Goal: Transaction & Acquisition: Subscribe to service/newsletter

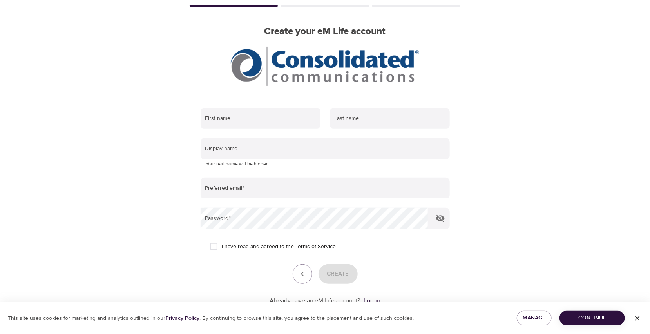
scroll to position [72, 0]
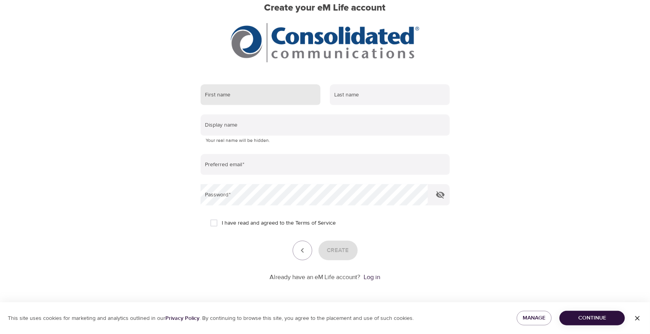
click at [241, 94] on input "text" at bounding box center [261, 94] width 120 height 21
type input "[PERSON_NAME]"
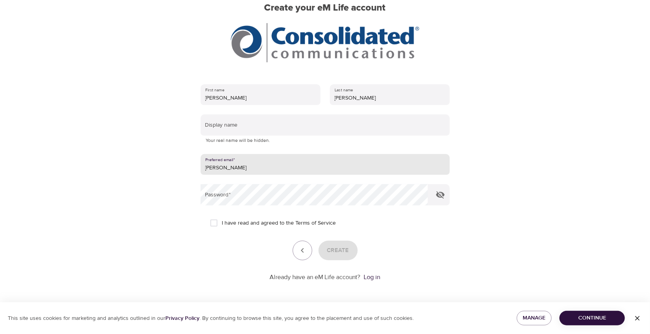
type input "[PERSON_NAME][EMAIL_ADDRESS][PERSON_NAME][DOMAIN_NAME]"
click at [241, 221] on span "I have read and agreed to the Terms of Service" at bounding box center [279, 223] width 114 height 8
click at [222, 221] on input "I have read and agreed to the Terms of Service" at bounding box center [214, 223] width 16 height 16
checkbox input "true"
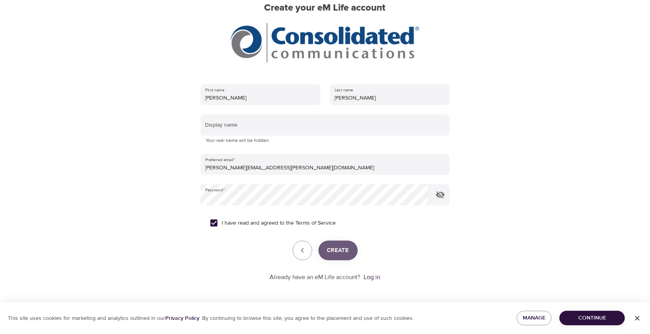
click at [342, 247] on span "Create" at bounding box center [338, 250] width 22 height 10
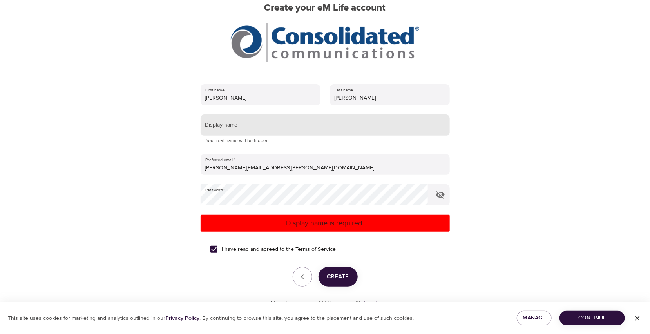
click at [231, 120] on input "text" at bounding box center [325, 124] width 249 height 21
type input "[PERSON_NAME]"
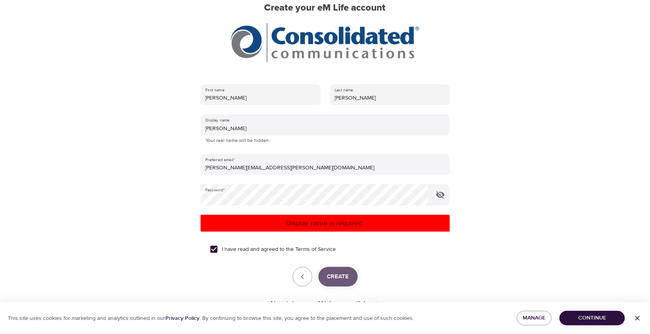
click at [329, 281] on span "Create" at bounding box center [338, 277] width 22 height 10
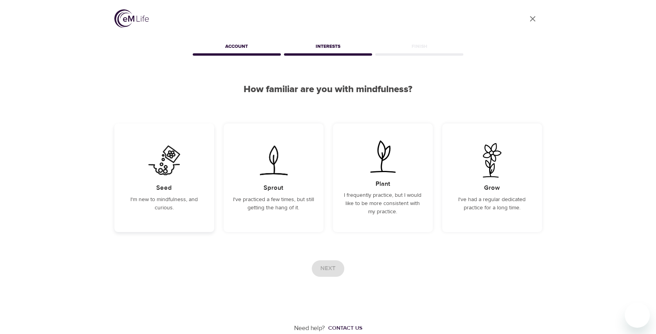
click at [167, 198] on p "I'm new to mindfulness, and curious." at bounding box center [164, 204] width 81 height 16
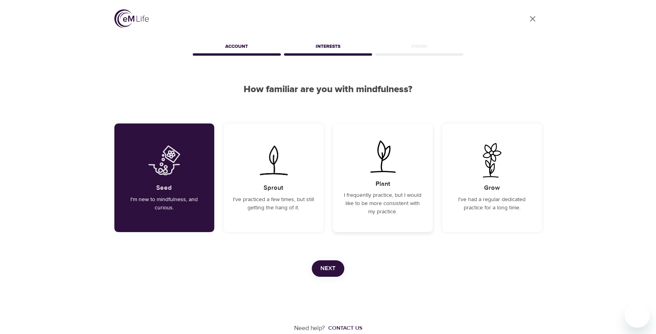
click at [368, 201] on p "I frequently practice, but I would like to be more consistent with my practice." at bounding box center [383, 203] width 81 height 25
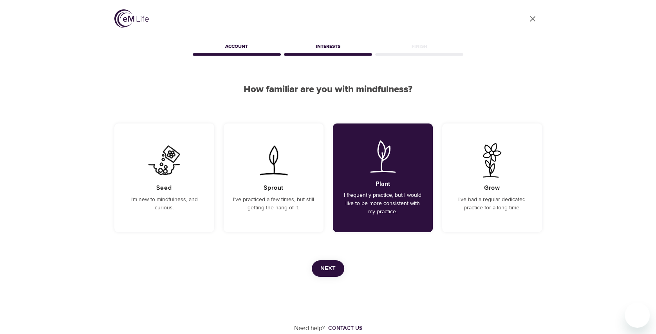
click at [336, 267] on button "Next" at bounding box center [328, 268] width 33 height 16
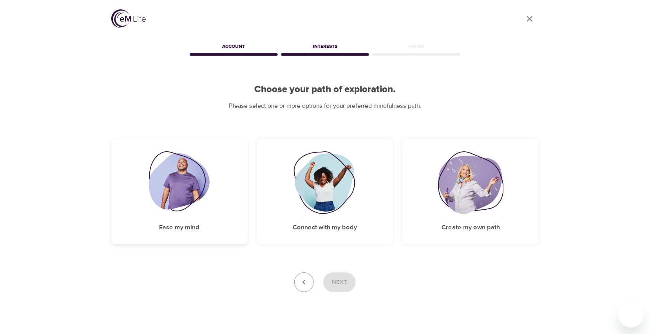
click at [185, 180] on img at bounding box center [179, 182] width 61 height 63
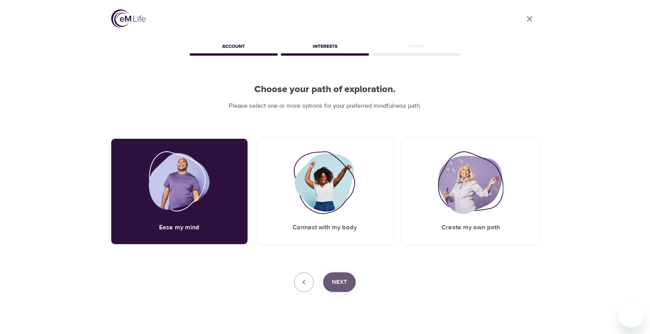
click at [339, 281] on span "Next" at bounding box center [339, 282] width 15 height 10
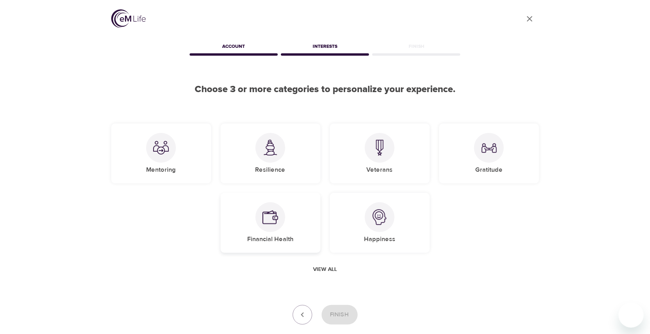
click at [285, 218] on div at bounding box center [271, 217] width 30 height 30
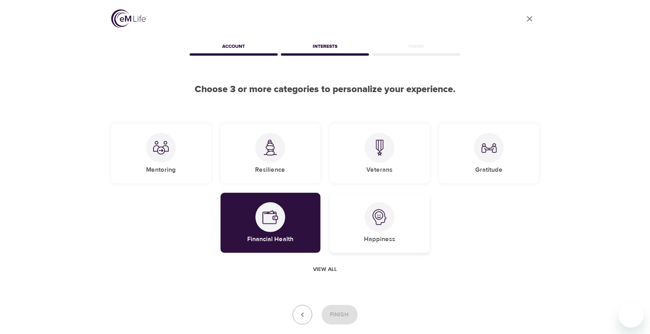
drag, startPoint x: 379, startPoint y: 215, endPoint x: 384, endPoint y: 215, distance: 4.7
click at [380, 215] on img at bounding box center [380, 217] width 16 height 16
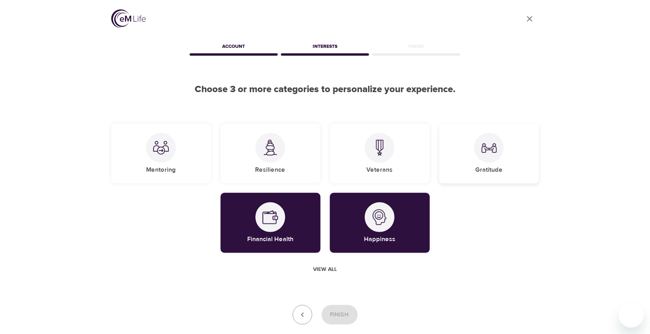
click at [477, 154] on div at bounding box center [489, 148] width 30 height 30
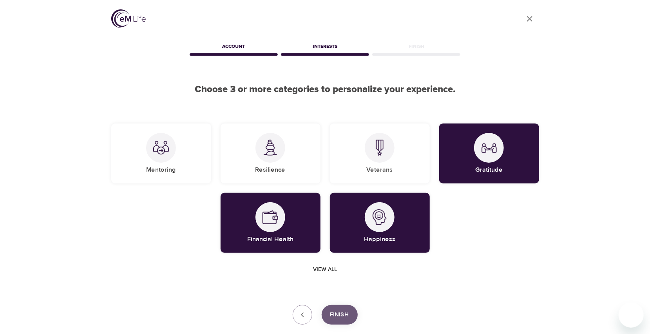
click at [344, 318] on span "Finish" at bounding box center [339, 315] width 19 height 10
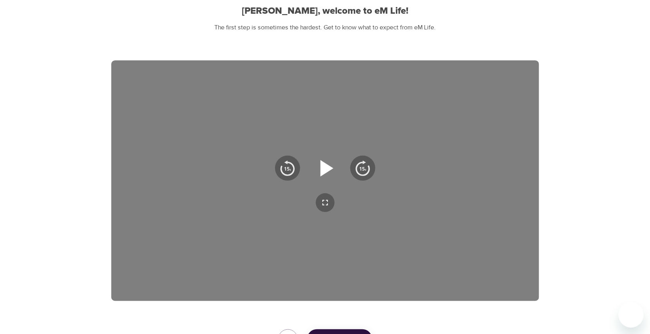
scroll to position [149, 0]
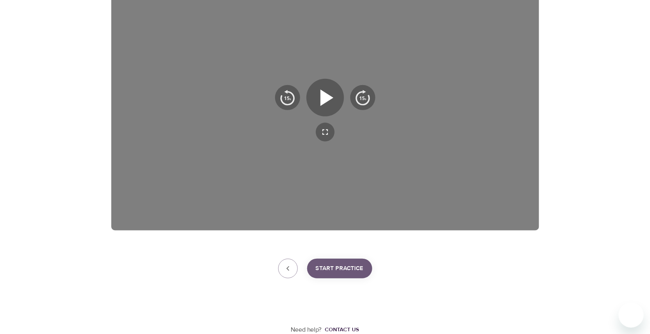
click at [348, 266] on span "Start Practice" at bounding box center [340, 268] width 48 height 10
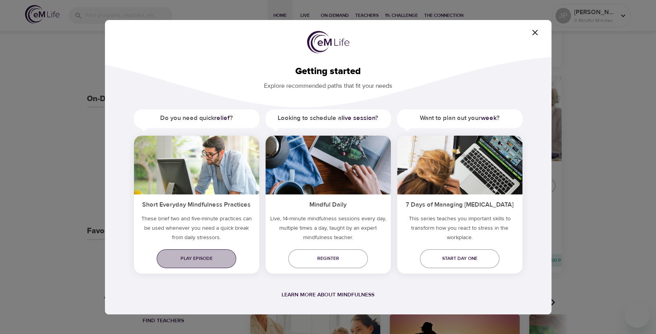
click at [200, 255] on span "Play episode" at bounding box center [196, 258] width 67 height 8
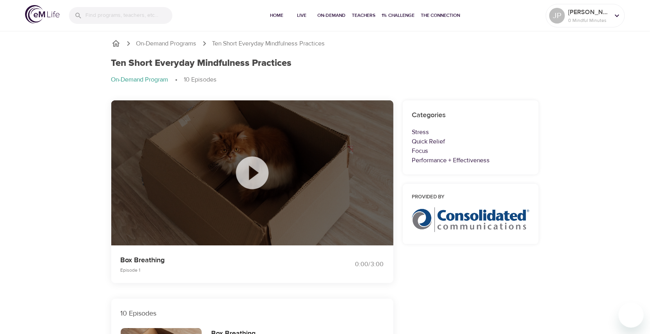
click at [256, 179] on icon at bounding box center [252, 172] width 33 height 33
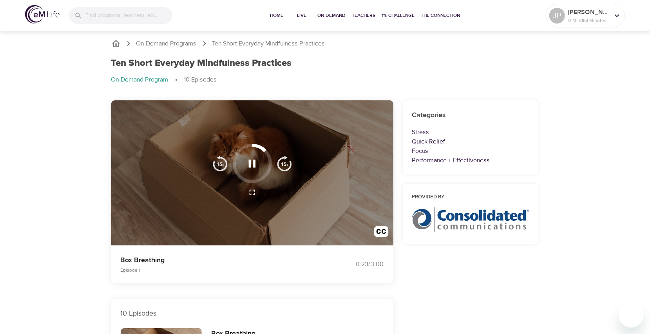
click at [381, 228] on img "button" at bounding box center [381, 233] width 15 height 15
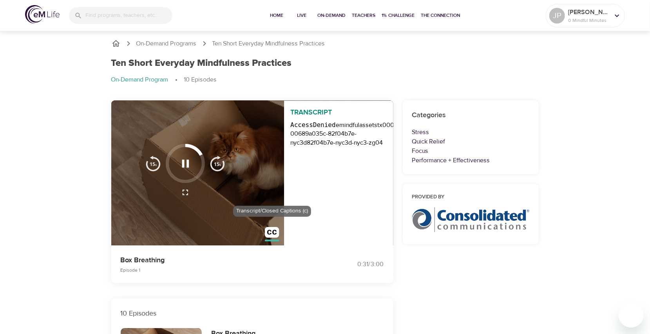
click at [272, 233] on img "button" at bounding box center [272, 234] width 15 height 15
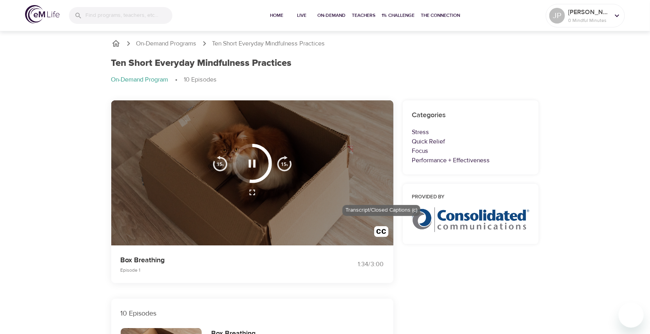
click at [384, 232] on img "button" at bounding box center [381, 233] width 15 height 15
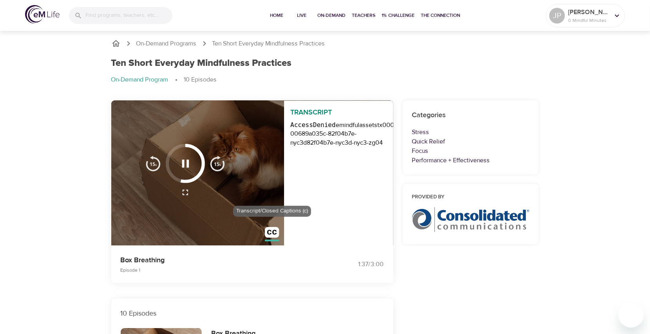
click at [276, 230] on img "button" at bounding box center [272, 234] width 15 height 15
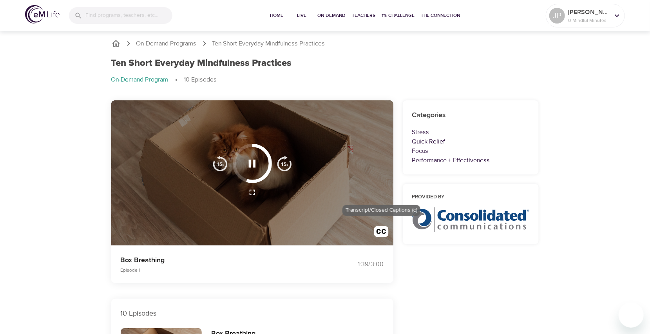
click at [381, 230] on img "button" at bounding box center [381, 233] width 15 height 15
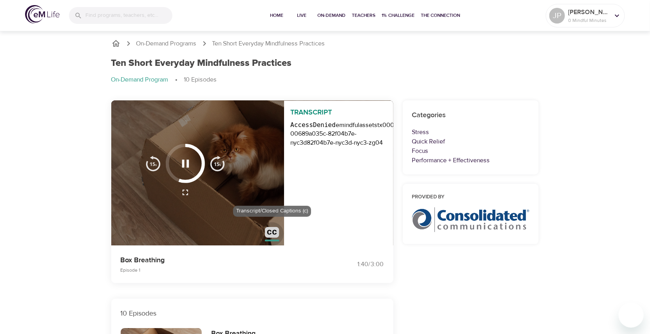
click at [277, 232] on img "button" at bounding box center [272, 234] width 15 height 15
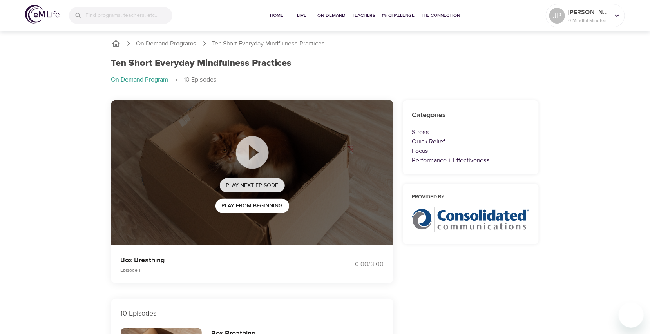
click at [255, 186] on span "Play Next Episode" at bounding box center [252, 186] width 53 height 10
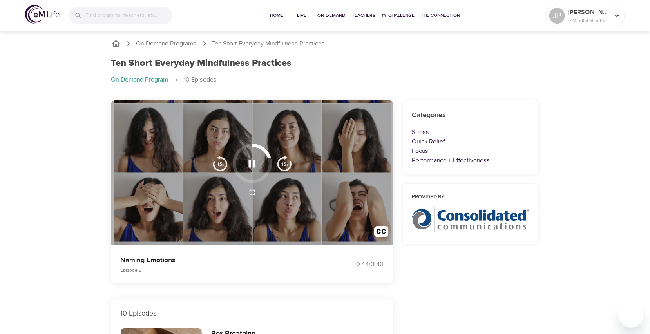
click at [253, 166] on icon "button" at bounding box center [252, 164] width 14 height 14
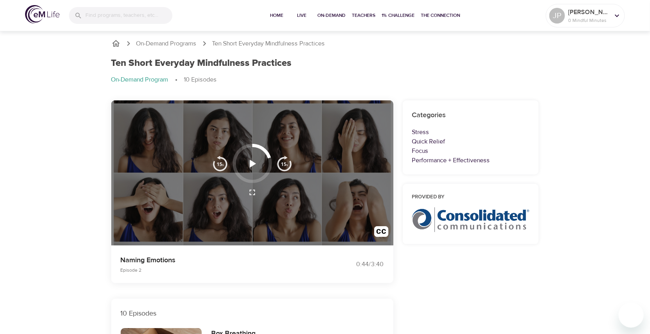
click at [253, 166] on icon "button" at bounding box center [252, 164] width 14 height 14
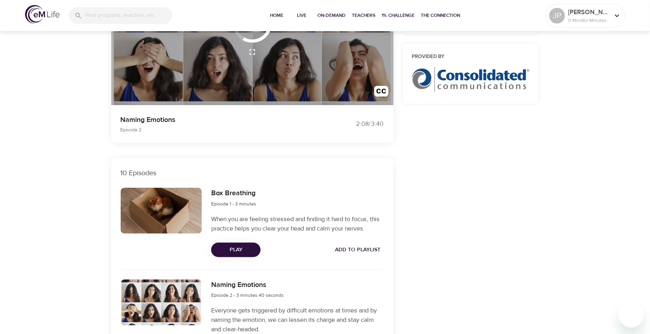
scroll to position [157, 0]
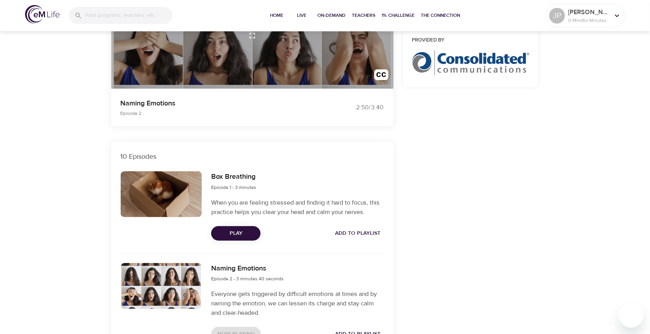
drag, startPoint x: 39, startPoint y: 198, endPoint x: 47, endPoint y: 200, distance: 8.5
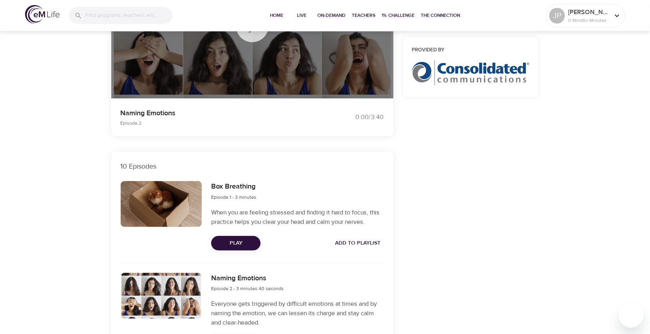
scroll to position [0, 0]
